Goal: Task Accomplishment & Management: Manage account settings

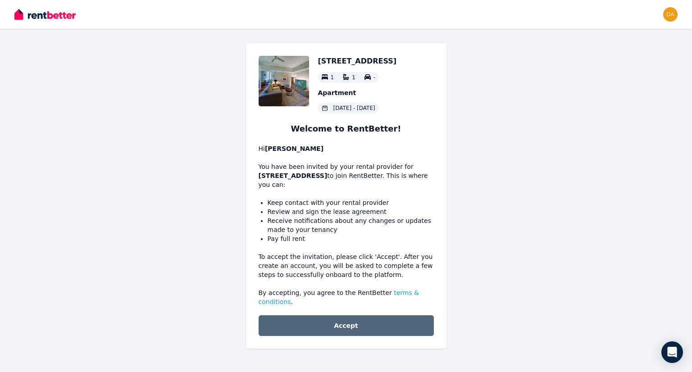
click at [350, 315] on button "Accept" at bounding box center [346, 325] width 175 height 21
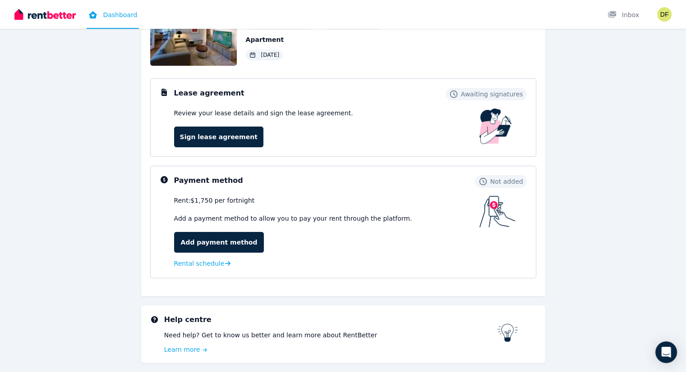
scroll to position [117, 0]
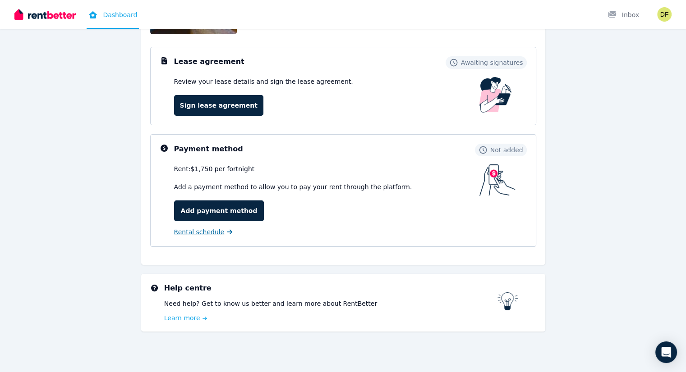
click at [203, 233] on span "Rental schedule" at bounding box center [199, 232] width 50 height 9
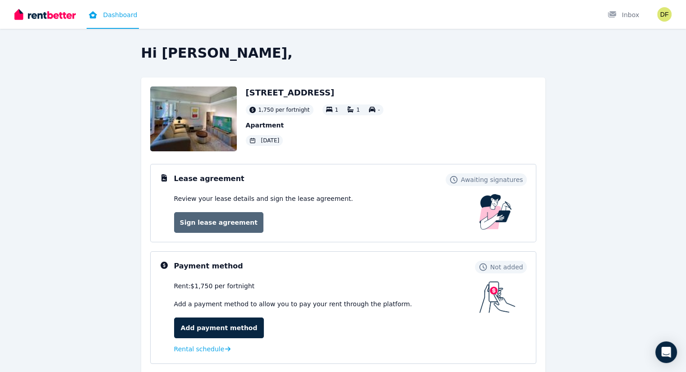
click at [220, 219] on link "Sign lease agreement" at bounding box center [218, 222] width 89 height 21
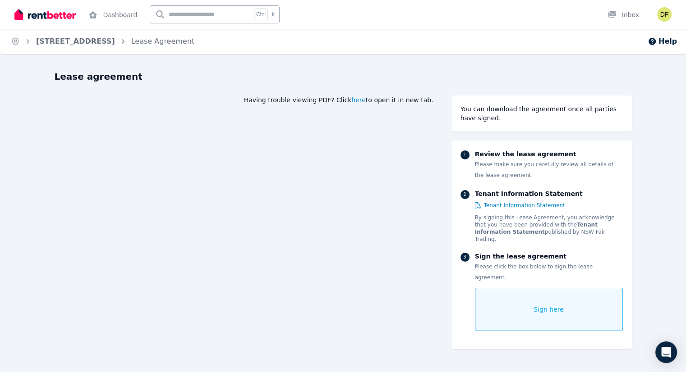
click at [366, 101] on span "here" at bounding box center [358, 100] width 14 height 9
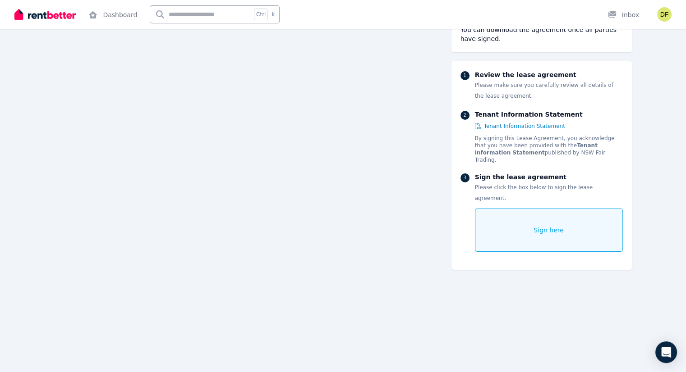
scroll to position [10303, 0]
click at [532, 123] on span "Tenant Information Statement" at bounding box center [524, 126] width 81 height 7
click at [563, 226] on span "Sign here" at bounding box center [548, 230] width 30 height 9
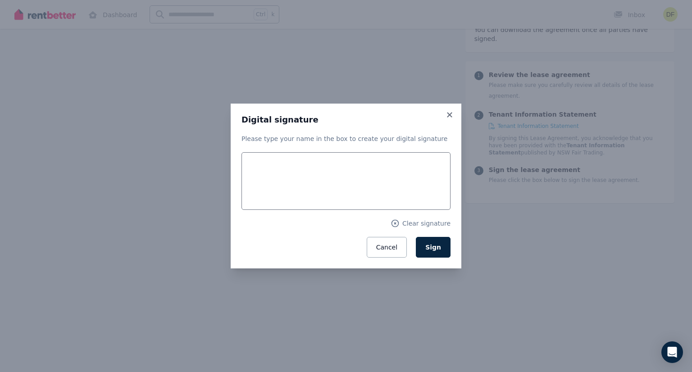
scroll to position [11532, 0]
drag, startPoint x: 331, startPoint y: 165, endPoint x: 344, endPoint y: 157, distance: 15.8
click at [344, 157] on input "text" at bounding box center [346, 181] width 209 height 58
click at [250, 240] on div "Cancel Sign" at bounding box center [346, 247] width 209 height 21
click at [306, 183] on input "text" at bounding box center [346, 181] width 209 height 58
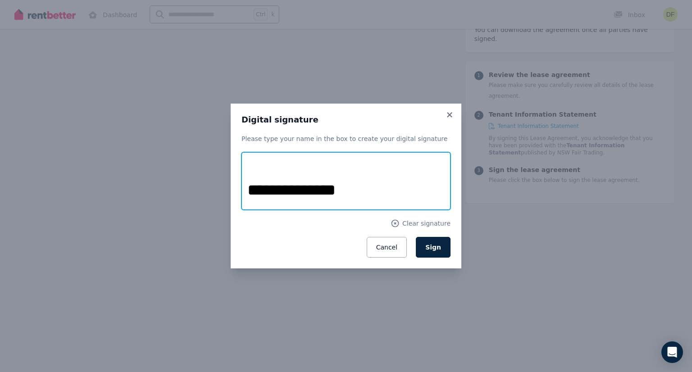
type input "**********"
click at [265, 238] on div "Cancel Sign" at bounding box center [346, 247] width 209 height 21
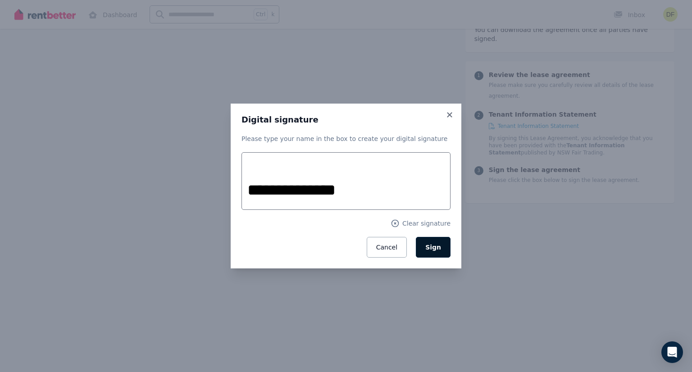
click at [441, 250] on span "Sign" at bounding box center [433, 247] width 16 height 7
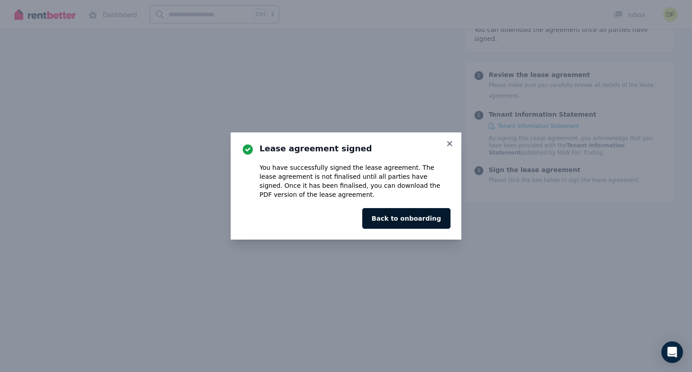
click at [422, 220] on button "Back to onboarding" at bounding box center [406, 218] width 88 height 21
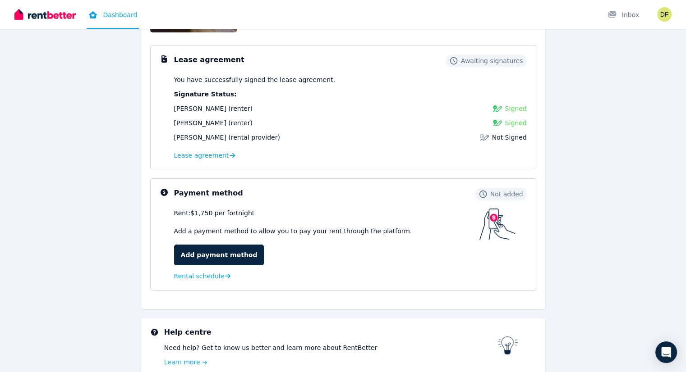
scroll to position [164, 0]
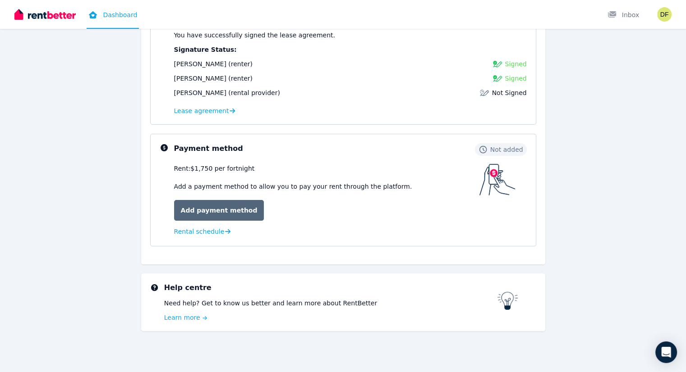
click at [218, 203] on link "Add payment method" at bounding box center [219, 210] width 90 height 21
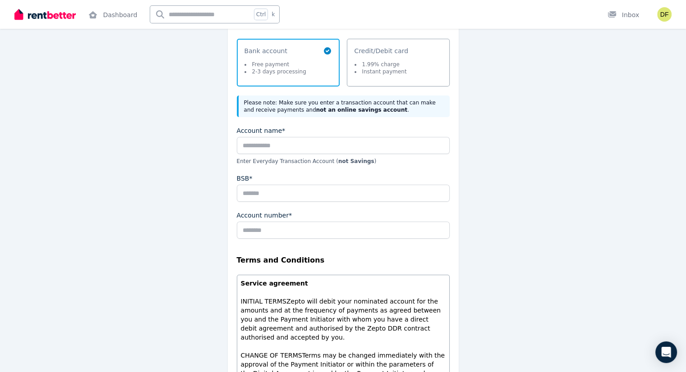
scroll to position [131, 0]
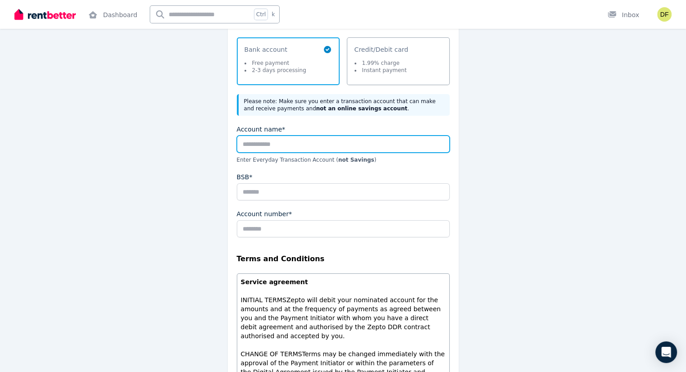
click at [323, 147] on input "Account name*" at bounding box center [343, 144] width 213 height 17
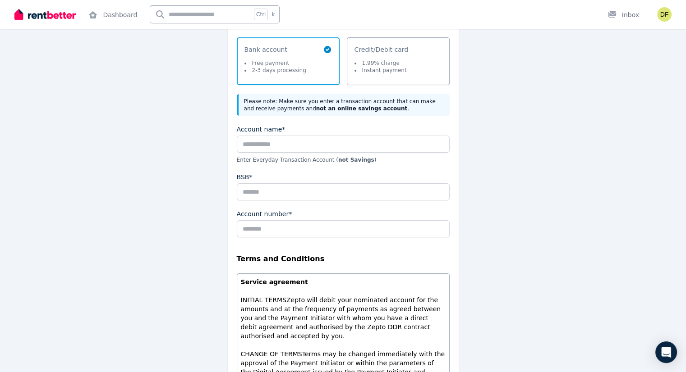
click at [183, 190] on div "Payments Payment frequency Fortnightly Amount paid per fortnight $1,750.00 Paym…" at bounding box center [343, 232] width 404 height 591
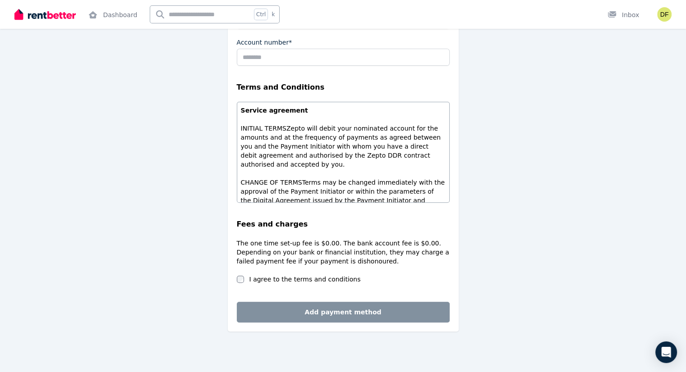
scroll to position [0, 0]
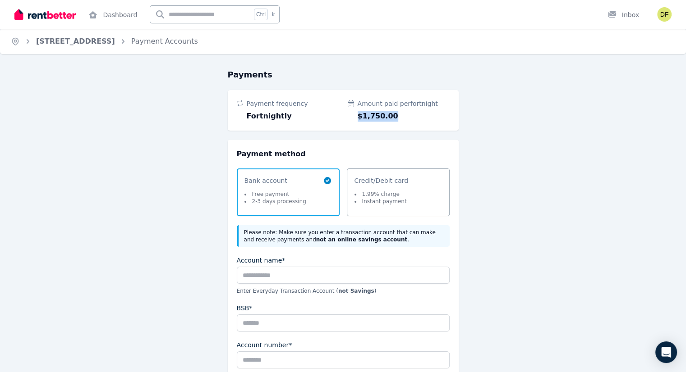
drag, startPoint x: 387, startPoint y: 117, endPoint x: 357, endPoint y: 118, distance: 29.7
click at [357, 118] on span "$1,750.00" at bounding box center [403, 116] width 92 height 11
click at [378, 112] on span "$1,750.00" at bounding box center [403, 116] width 92 height 11
click at [406, 120] on span "$1,750.00" at bounding box center [403, 116] width 92 height 11
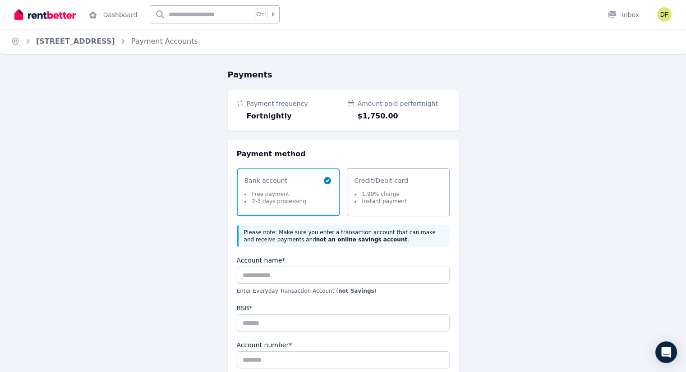
click at [373, 116] on span "$1,750.00" at bounding box center [403, 116] width 92 height 11
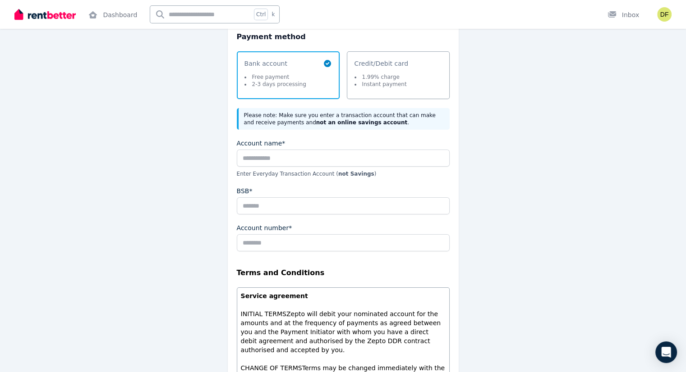
scroll to position [111, 0]
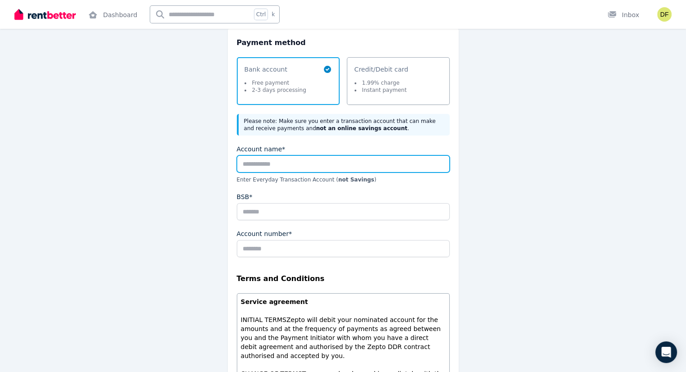
click at [348, 165] on input "Account name*" at bounding box center [343, 163] width 213 height 17
type input "**********"
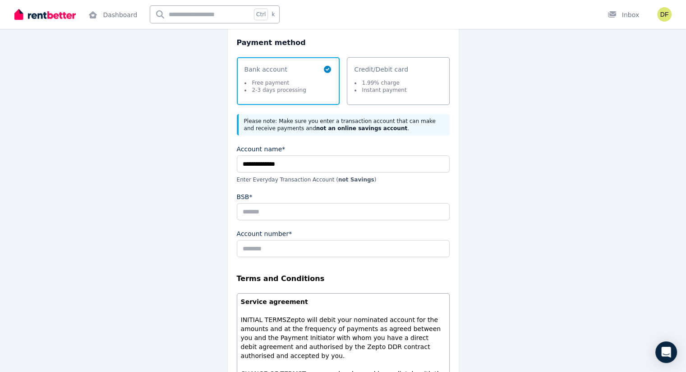
click at [370, 188] on fieldset "**********" at bounding box center [343, 315] width 213 height 340
click at [322, 213] on input "BSB*" at bounding box center [343, 211] width 213 height 17
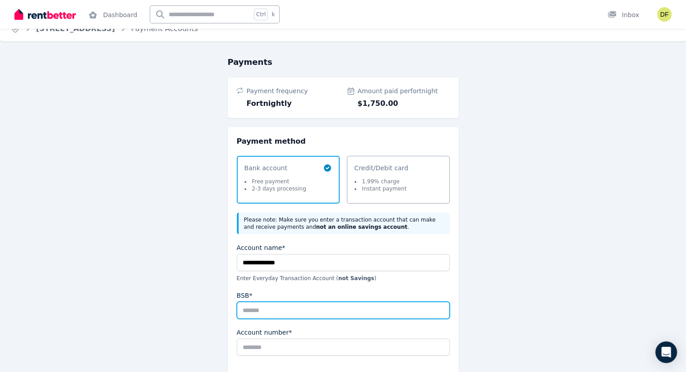
scroll to position [0, 0]
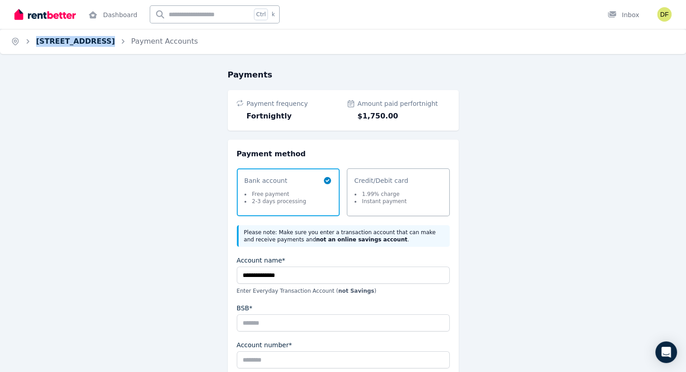
drag, startPoint x: 157, startPoint y: 42, endPoint x: 37, endPoint y: 45, distance: 120.4
click at [37, 45] on ol "Home [STREET_ADDRESS] Payment Accounts" at bounding box center [104, 41] width 209 height 25
copy ol "[STREET_ADDRESS]"
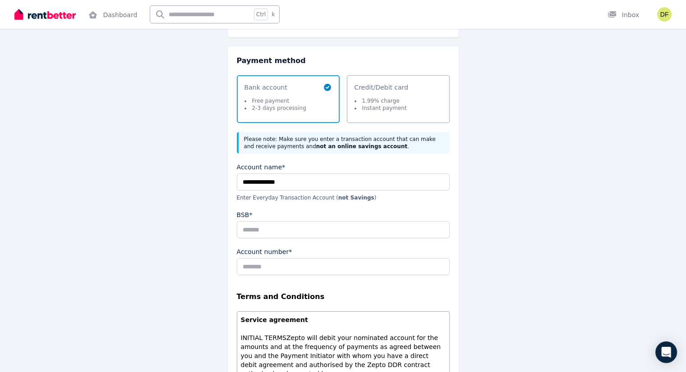
scroll to position [97, 0]
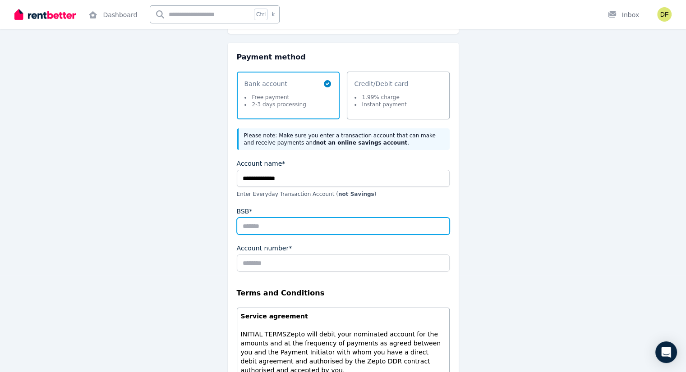
click at [321, 223] on input "BSB*" at bounding box center [343, 226] width 213 height 17
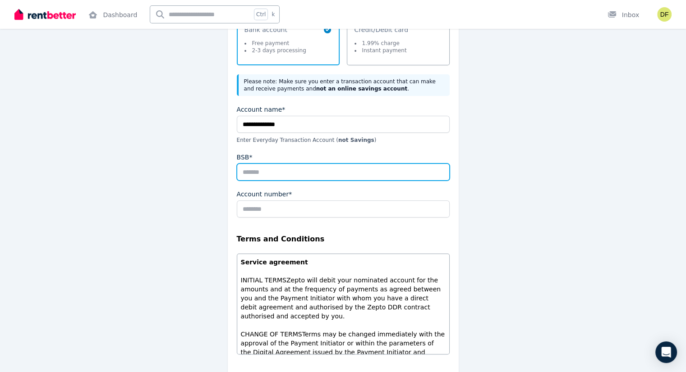
scroll to position [151, 0]
type input "******"
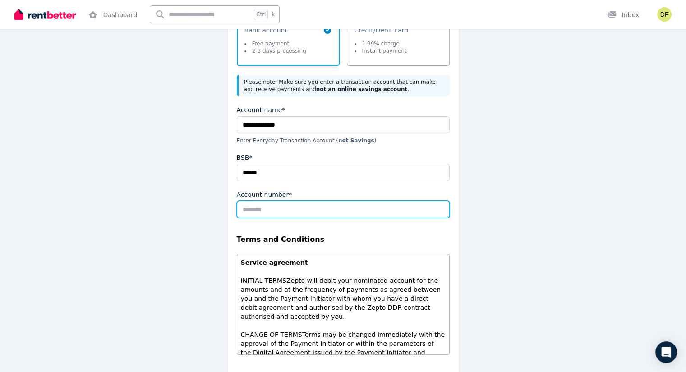
click at [309, 211] on input "Account number*" at bounding box center [343, 209] width 213 height 17
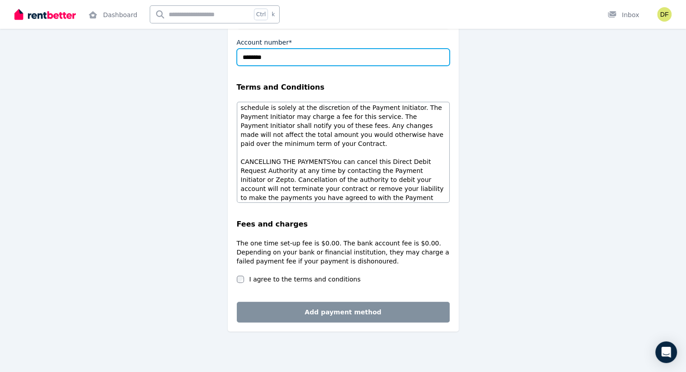
scroll to position [303, 0]
type input "********"
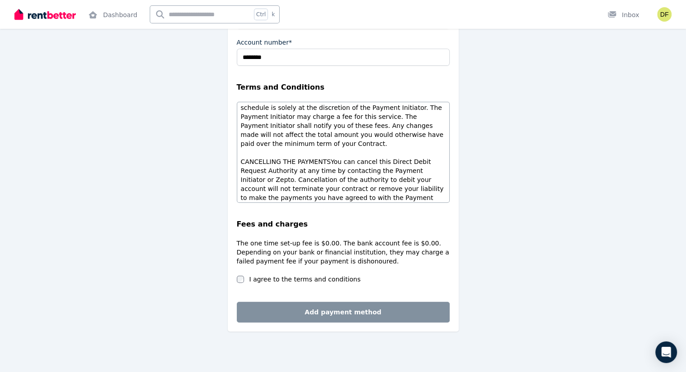
click at [262, 279] on label "I agree to the terms and conditions" at bounding box center [304, 279] width 111 height 9
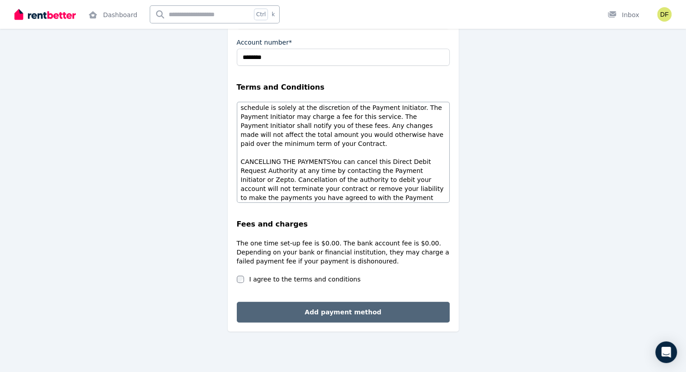
click at [357, 314] on button "Add payment method" at bounding box center [343, 312] width 213 height 21
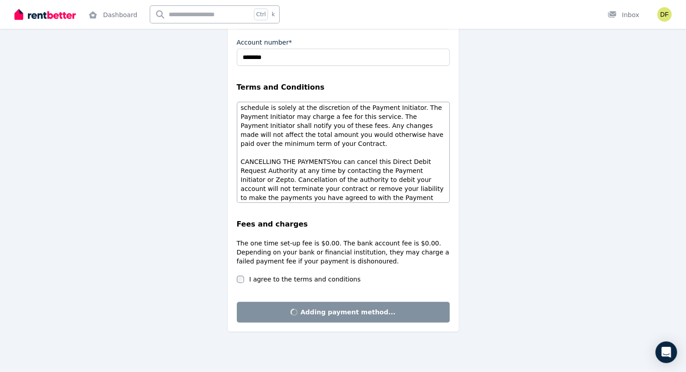
scroll to position [0, 0]
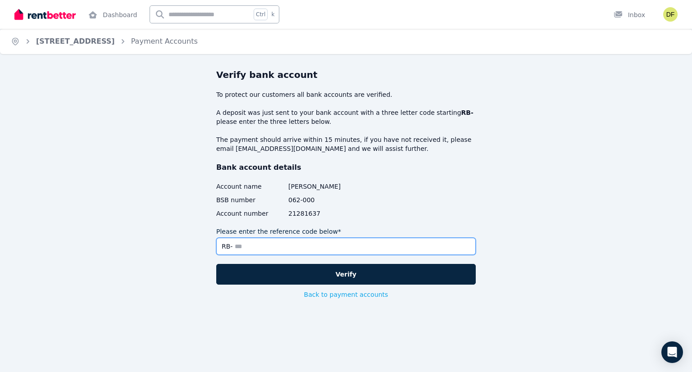
click at [287, 246] on input "Please enter the reference code below*" at bounding box center [346, 246] width 260 height 17
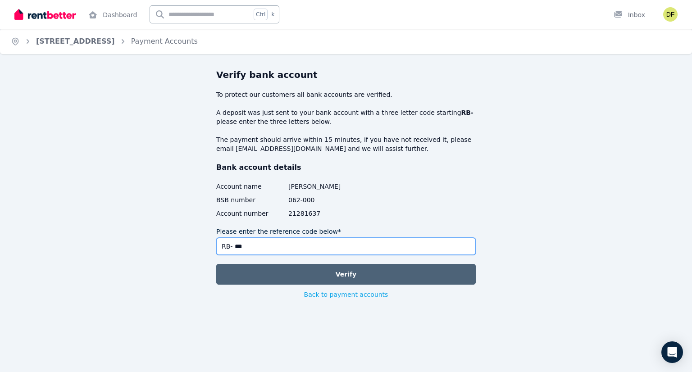
type input "***"
click at [329, 274] on button "Verify" at bounding box center [346, 274] width 260 height 21
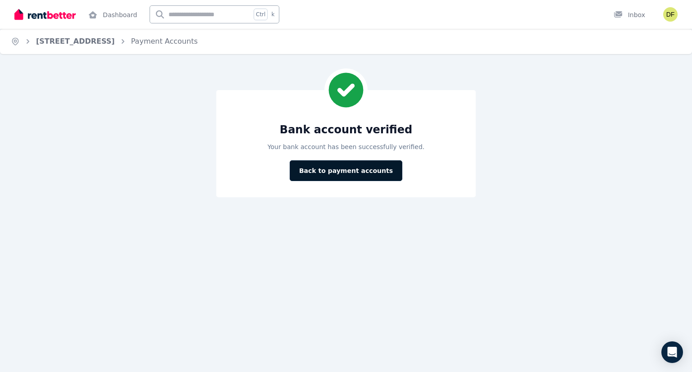
click at [339, 173] on button "Back to payment accounts" at bounding box center [346, 170] width 113 height 21
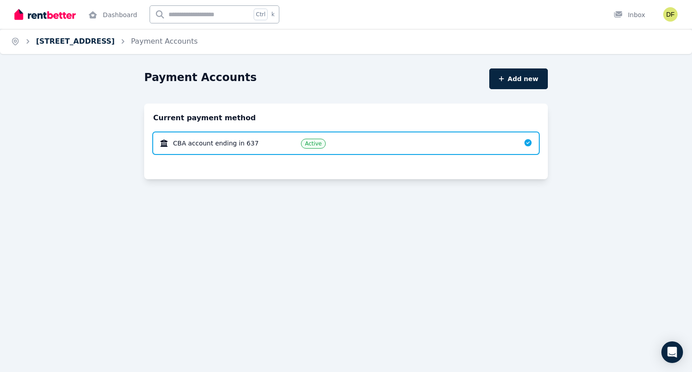
click at [109, 44] on link "[STREET_ADDRESS]" at bounding box center [75, 41] width 79 height 9
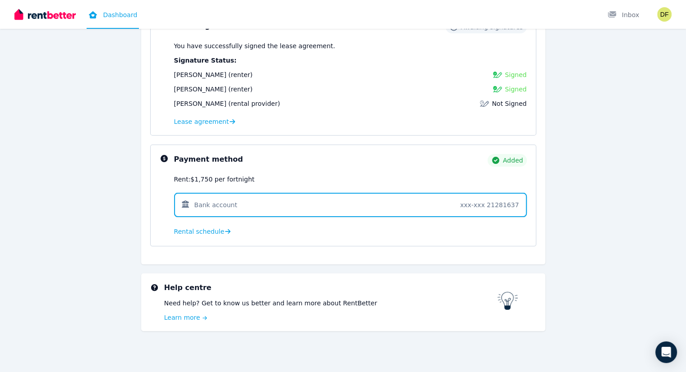
scroll to position [152, 0]
